Goal: Information Seeking & Learning: Learn about a topic

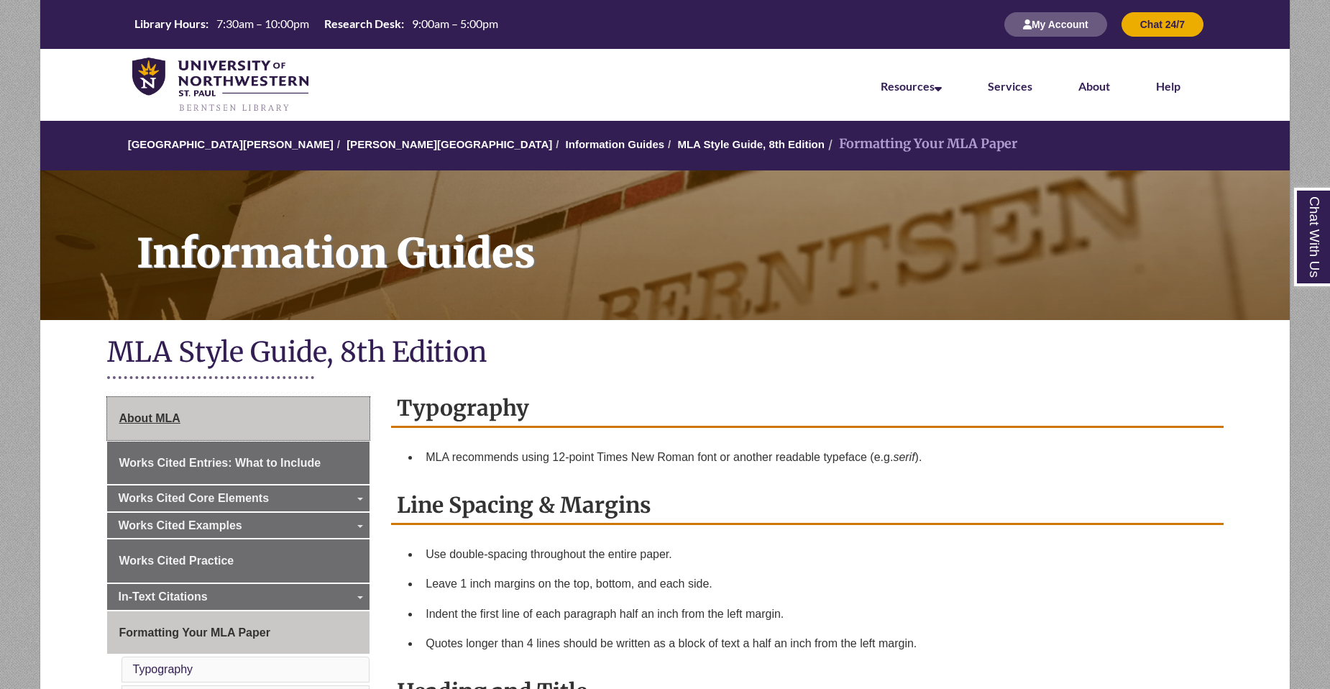
click at [139, 415] on span "About MLA" at bounding box center [149, 418] width 61 height 12
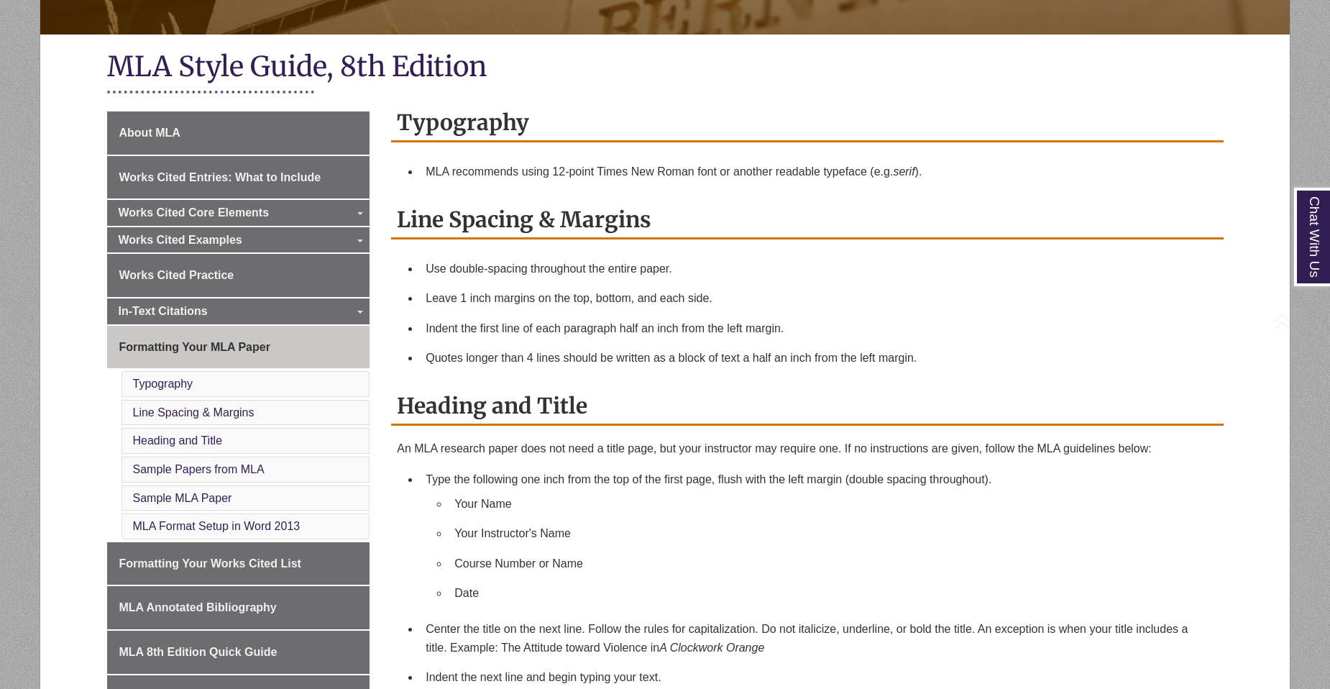
scroll to position [359, 0]
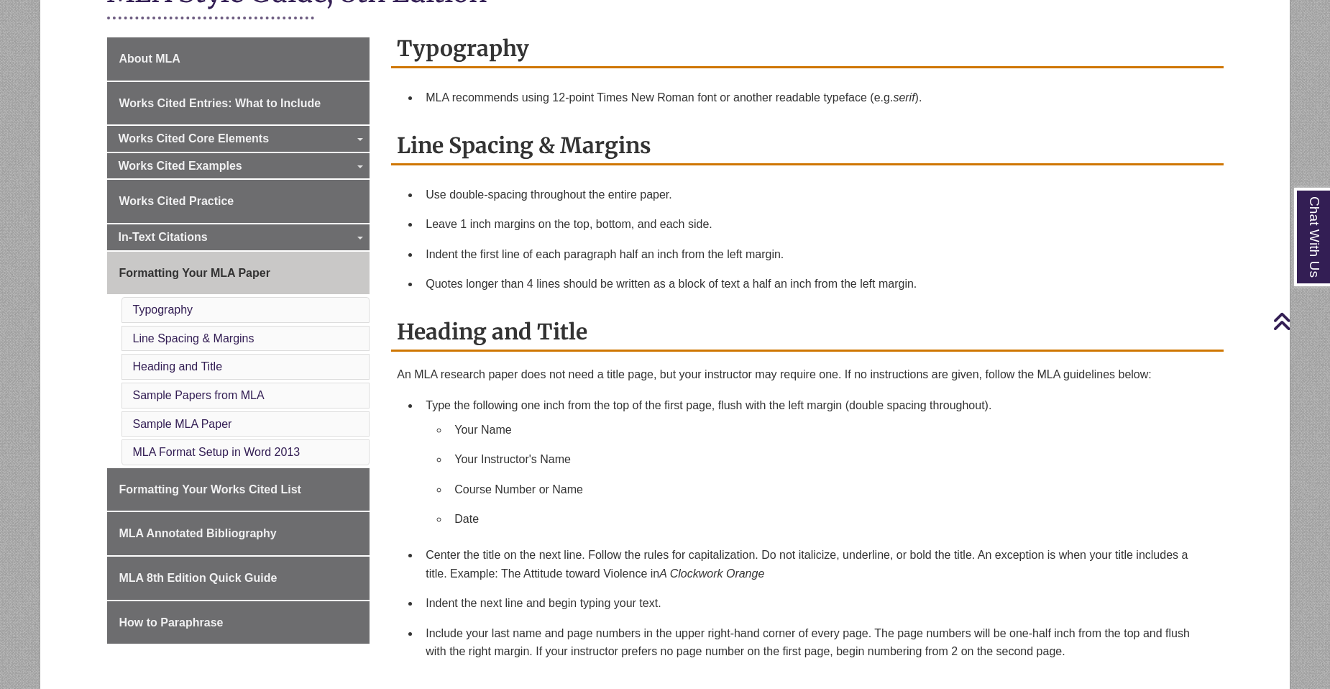
drag, startPoint x: 578, startPoint y: 497, endPoint x: 592, endPoint y: 491, distance: 14.8
click at [578, 497] on li "Course Number or Name" at bounding box center [830, 489] width 763 height 30
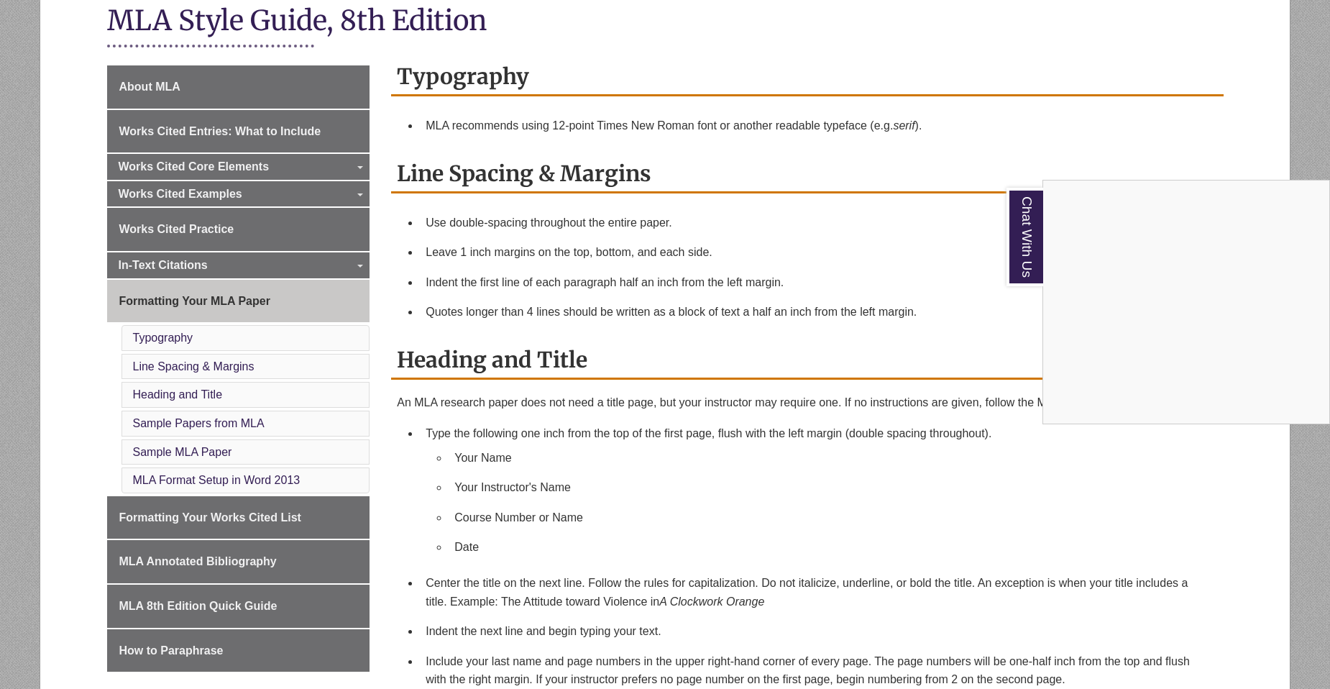
scroll to position [288, 0]
